Goal: Information Seeking & Learning: Learn about a topic

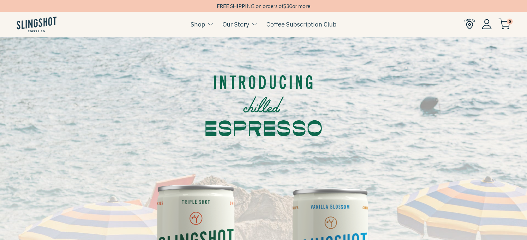
scroll to position [33, 0]
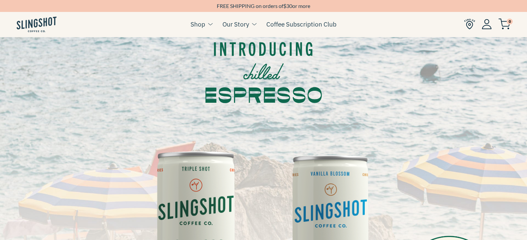
click at [187, 206] on img at bounding box center [196, 231] width 124 height 187
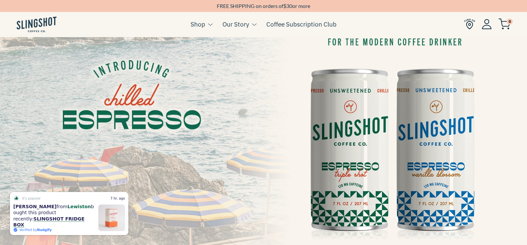
scroll to position [33, 0]
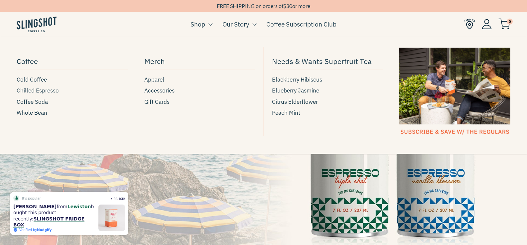
click at [46, 90] on span "Chilled Espresso" at bounding box center [38, 90] width 42 height 9
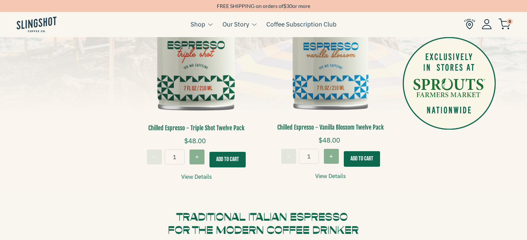
scroll to position [233, 2]
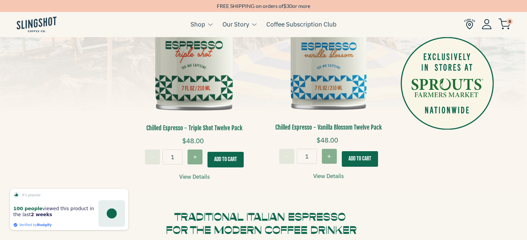
click at [195, 173] on link "View Details" at bounding box center [194, 177] width 31 height 9
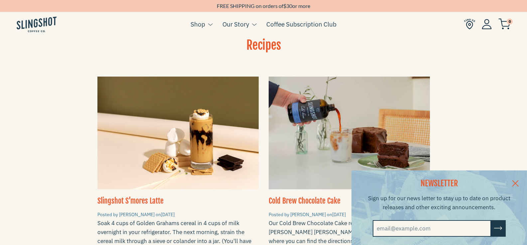
click at [520, 180] on link at bounding box center [514, 184] width 23 height 26
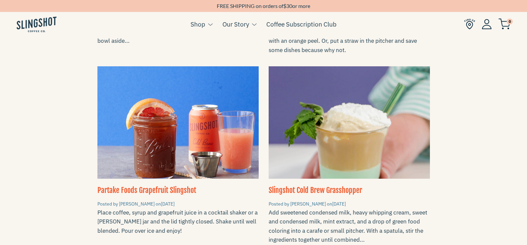
scroll to position [963, 0]
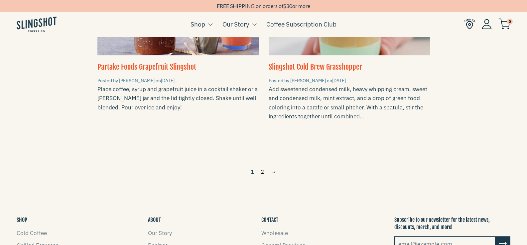
click at [262, 167] on link "2" at bounding box center [262, 172] width 9 height 11
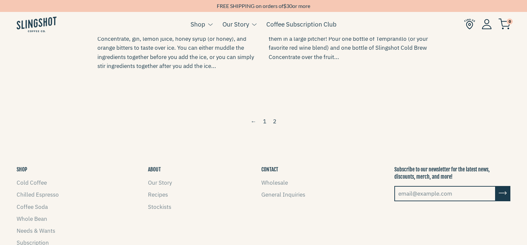
scroll to position [797, 0]
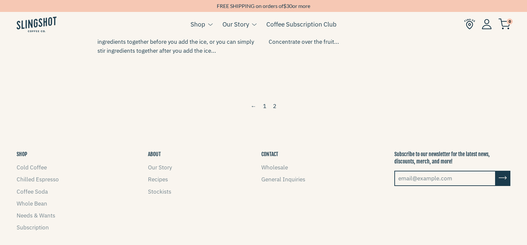
click at [274, 101] on span "2" at bounding box center [274, 106] width 9 height 11
click at [266, 101] on link "1" at bounding box center [264, 106] width 9 height 11
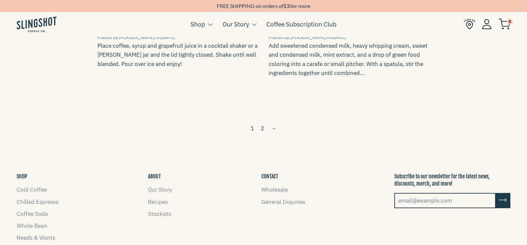
scroll to position [1030, 0]
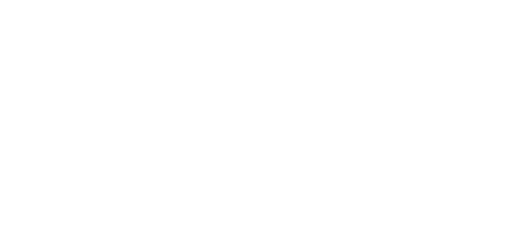
scroll to position [233, 2]
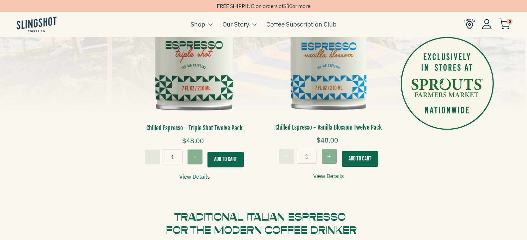
click at [324, 173] on link "View Details" at bounding box center [328, 176] width 31 height 9
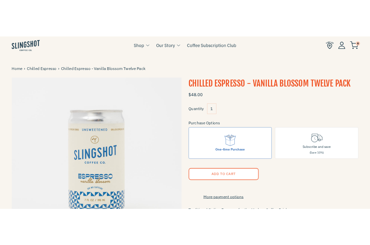
scroll to position [100, 0]
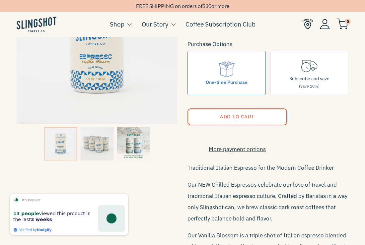
click at [91, 147] on img at bounding box center [96, 144] width 33 height 33
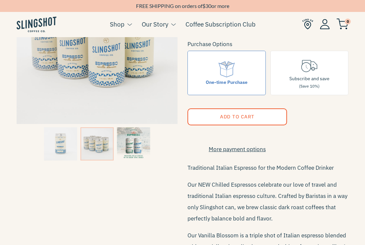
click at [129, 141] on img at bounding box center [133, 144] width 33 height 33
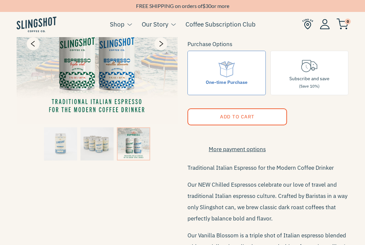
click at [121, 68] on img at bounding box center [97, 43] width 161 height 161
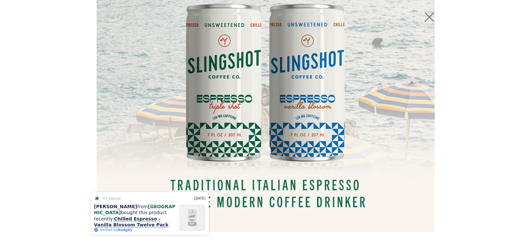
scroll to position [139, 0]
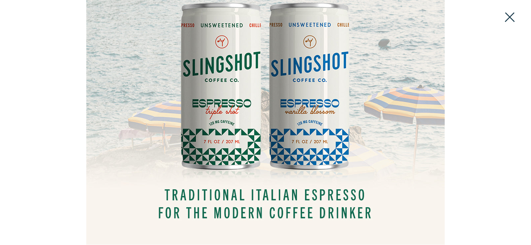
click at [513, 19] on button at bounding box center [510, 17] width 15 height 15
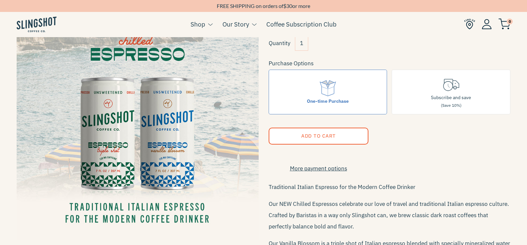
scroll to position [63, 0]
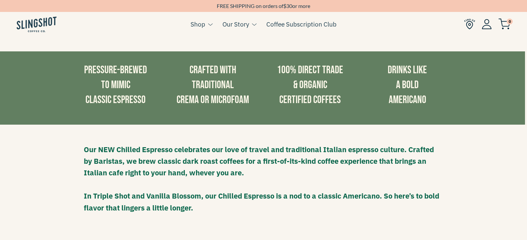
scroll to position [444, 2]
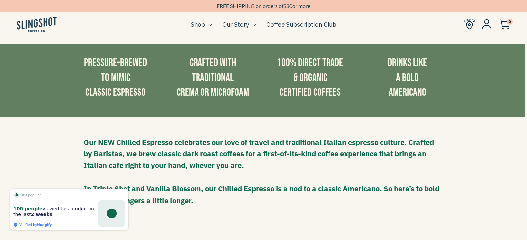
click at [477, 142] on div "Our NEW Chilled Espresso celebrates our love of travel and traditional Italian …" at bounding box center [261, 172] width 527 height 108
click at [441, 145] on div "Our NEW Chilled Espresso celebrates our love of travel and traditional Italian …" at bounding box center [261, 171] width 365 height 95
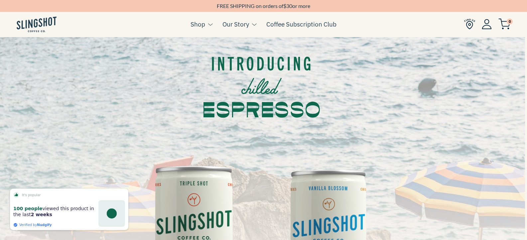
scroll to position [0, 2]
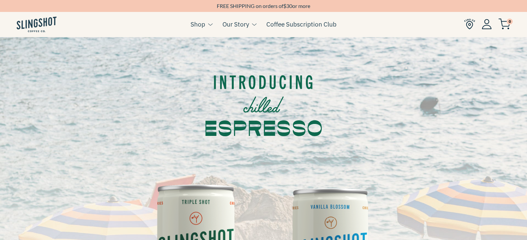
click at [36, 24] on img at bounding box center [37, 25] width 40 height 16
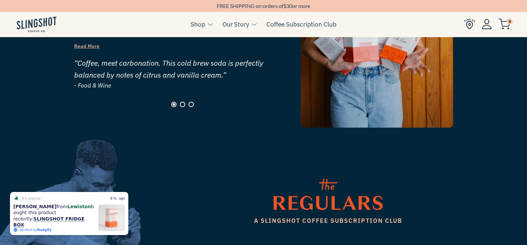
scroll to position [698, 0]
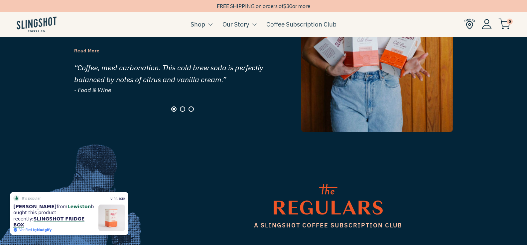
click at [185, 107] on div at bounding box center [182, 109] width 217 height 5
click at [184, 107] on button "Page 2" at bounding box center [182, 109] width 5 height 5
click at [191, 107] on button "Page 3" at bounding box center [190, 109] width 5 height 5
